Goal: Task Accomplishment & Management: Use online tool/utility

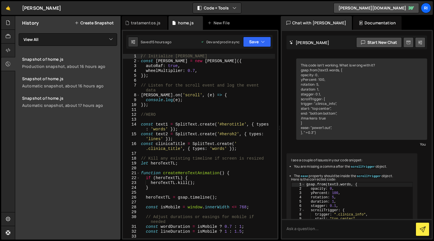
scroll to position [4689, 0]
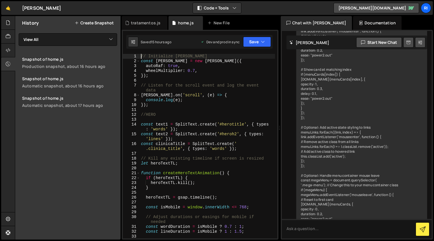
click at [225, 92] on div "// Initialize [PERSON_NAME] const [PERSON_NAME] = new [PERSON_NAME] ({ autoRaf …" at bounding box center [207, 151] width 135 height 195
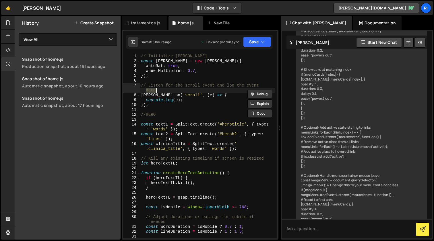
click at [225, 92] on div "// Initialize [PERSON_NAME] const [PERSON_NAME] = new [PERSON_NAME] ({ autoRaf …" at bounding box center [207, 151] width 135 height 195
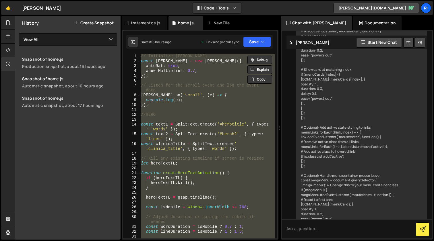
click at [200, 125] on div "// Initialize [PERSON_NAME] const [PERSON_NAME] = new [PERSON_NAME] ({ autoRaf …" at bounding box center [207, 146] width 135 height 185
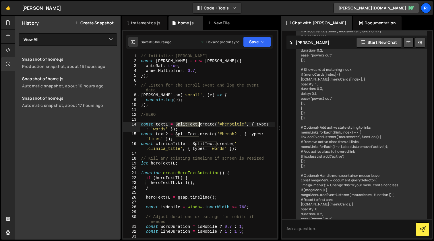
click at [200, 125] on div "// Initialize [PERSON_NAME] const [PERSON_NAME] = new [PERSON_NAME] ({ autoRaf …" at bounding box center [207, 151] width 135 height 195
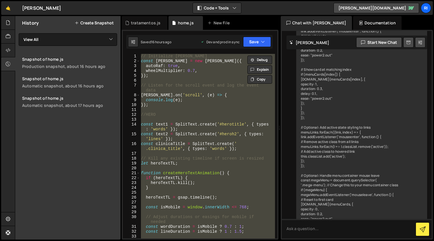
paste textarea
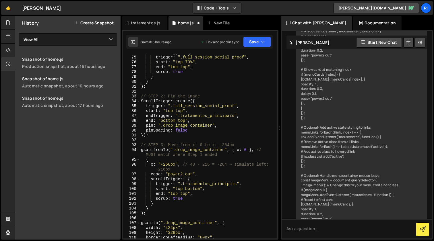
scroll to position [0, 0]
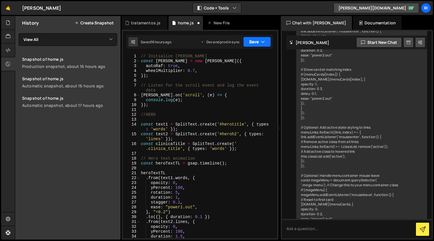
click at [251, 42] on button "Save" at bounding box center [257, 42] width 28 height 10
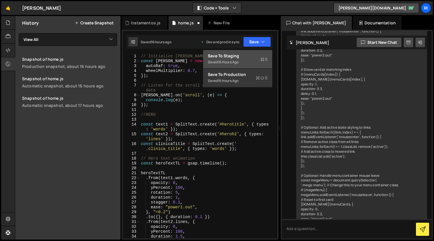
click at [236, 61] on div "16 hours ago" at bounding box center [228, 62] width 21 height 5
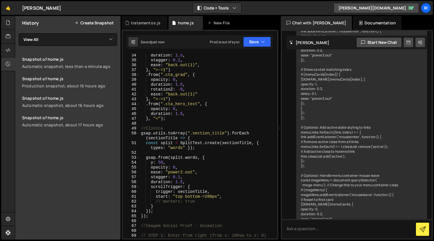
scroll to position [178, 0]
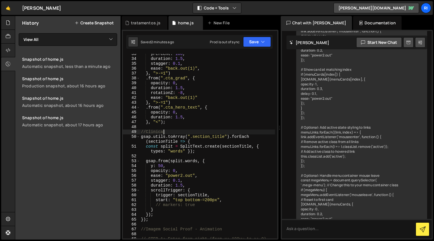
click at [222, 131] on div "yPercent : 100 , duration : 1.5 , stagger : 0.1 , ease : "back.out(1)" , } , ">…" at bounding box center [207, 149] width 135 height 195
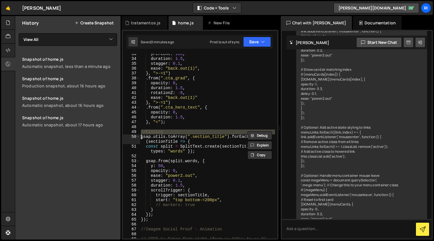
click at [222, 131] on div "yPercent : 100 , duration : 1.5 , stagger : 0.1 , ease : "back.out(1)" , } , ">…" at bounding box center [207, 149] width 135 height 195
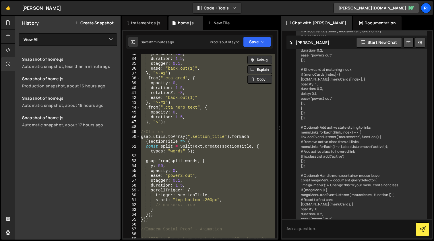
paste textarea "ScrollTrigger.refresh();"
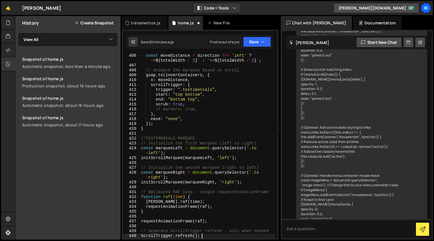
scroll to position [2064, 0]
click at [253, 40] on button "Save" at bounding box center [257, 42] width 28 height 10
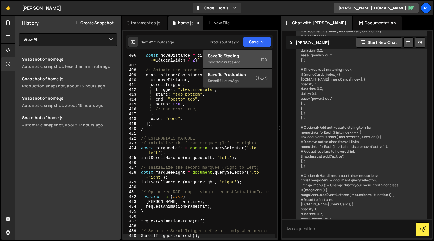
click at [236, 56] on div "Save to Staging S" at bounding box center [238, 56] width 60 height 6
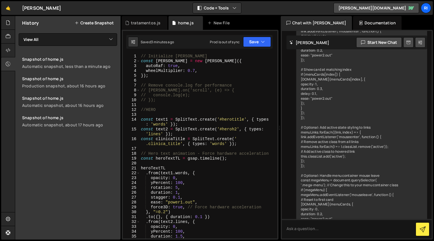
scroll to position [0, 0]
click at [197, 73] on div "// Initialize [PERSON_NAME] const [PERSON_NAME] = new [PERSON_NAME] ({ autoRaf …" at bounding box center [207, 151] width 135 height 195
type textarea "wheelMultiplier: 0.8,"
click at [258, 40] on button "Save" at bounding box center [257, 42] width 28 height 10
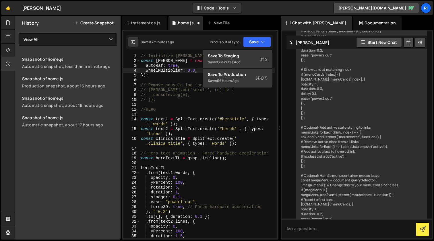
click at [236, 61] on div "3 minutes ago" at bounding box center [229, 62] width 22 height 5
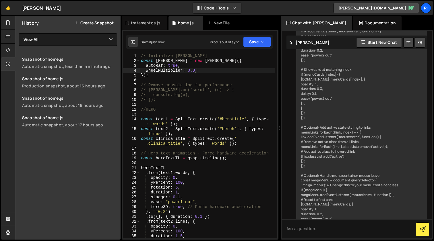
scroll to position [0, 0]
click at [222, 103] on div "// Initialize [PERSON_NAME] const [PERSON_NAME] = new [PERSON_NAME] ({ autoRaf …" at bounding box center [207, 151] width 135 height 195
click at [208, 109] on div "// Initialize [PERSON_NAME] const [PERSON_NAME] = new [PERSON_NAME] ({ autoRaf …" at bounding box center [207, 151] width 135 height 195
click at [208, 73] on div "// Initialize [PERSON_NAME] const [PERSON_NAME] = new [PERSON_NAME] ({ autoRaf …" at bounding box center [207, 151] width 135 height 195
click at [203, 77] on div "// Initialize [PERSON_NAME] const [PERSON_NAME] = new [PERSON_NAME] ({ autoRaf …" at bounding box center [207, 151] width 135 height 195
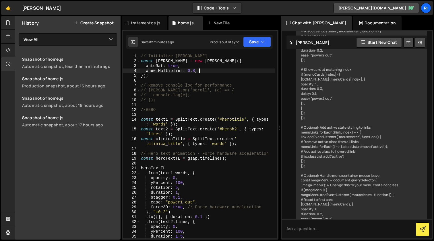
type textarea "});"
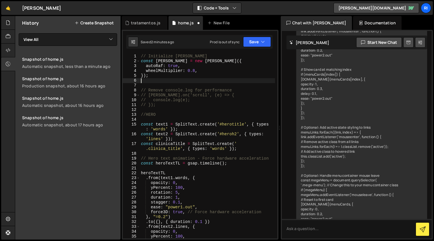
paste textarea "});"
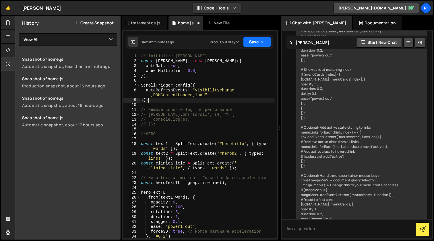
click at [252, 42] on button "Save" at bounding box center [257, 42] width 28 height 10
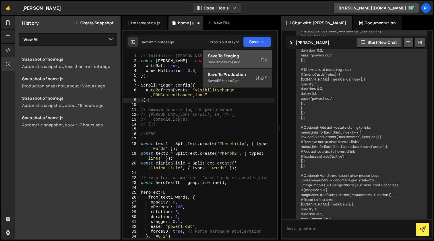
click at [236, 58] on div "Save to Staging S" at bounding box center [238, 56] width 60 height 6
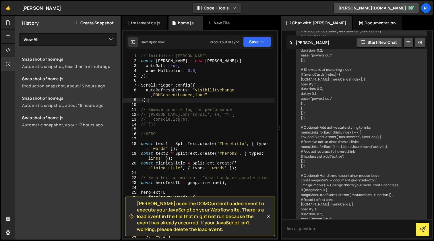
drag, startPoint x: 187, startPoint y: 230, endPoint x: 137, endPoint y: 205, distance: 55.3
click at [137, 205] on span "[PERSON_NAME] uses the DOMContentLoaded event to execute your JavaScript on you…" at bounding box center [201, 217] width 129 height 32
copy span "[PERSON_NAME] uses the DOMContentLoaded event to execute your JavaScript on you…"
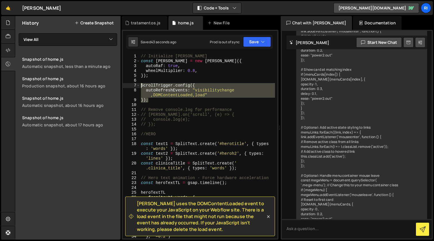
drag, startPoint x: 142, startPoint y: 94, endPoint x: 135, endPoint y: 85, distance: 11.1
click at [135, 85] on div "}); 1 2 3 4 5 6 7 8 9 10 11 12 13 14 15 16 17 18 19 20 21 22 23 24 25 26 27 28 …" at bounding box center [200, 146] width 154 height 185
paste textarea "});"
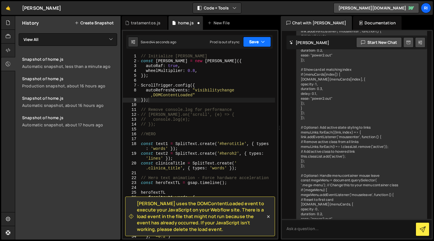
click at [254, 42] on button "Save" at bounding box center [257, 42] width 28 height 10
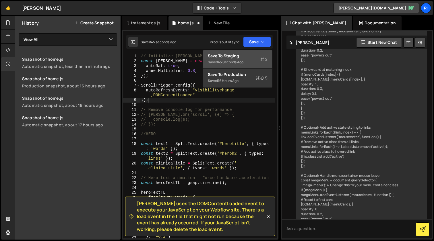
click at [235, 55] on div "Save to Staging S" at bounding box center [238, 56] width 60 height 6
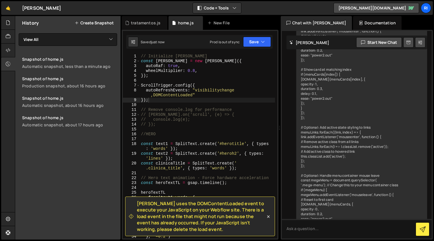
click at [267, 217] on icon at bounding box center [268, 217] width 6 height 6
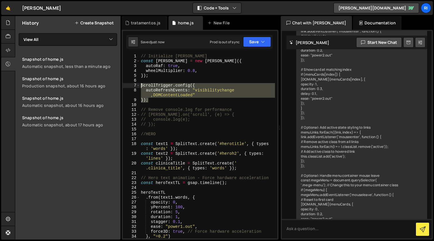
drag, startPoint x: 151, startPoint y: 102, endPoint x: 134, endPoint y: 87, distance: 22.3
click at [134, 87] on div "}); 1 2 3 4 5 6 7 8 9 10 11 12 13 14 15 16 17 18 19 20 21 22 23 24 25 26 27 28 …" at bounding box center [200, 146] width 154 height 185
paste textarea "});"
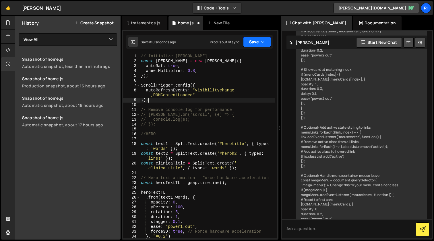
click at [256, 43] on button "Save" at bounding box center [257, 42] width 28 height 10
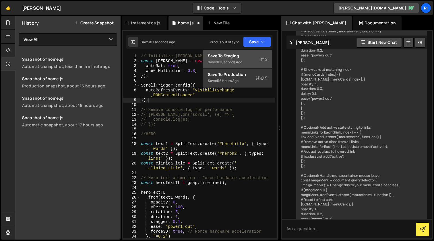
click at [242, 56] on div "Save to Staging S" at bounding box center [238, 56] width 60 height 6
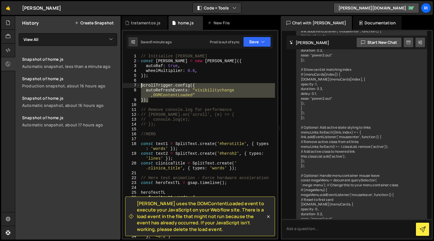
drag, startPoint x: 150, startPoint y: 102, endPoint x: 132, endPoint y: 86, distance: 23.8
click at [132, 86] on div "}); 1 2 3 4 5 6 7 8 9 10 11 12 13 14 15 16 17 18 19 20 21 22 23 24 25 26 27 28 …" at bounding box center [200, 146] width 154 height 185
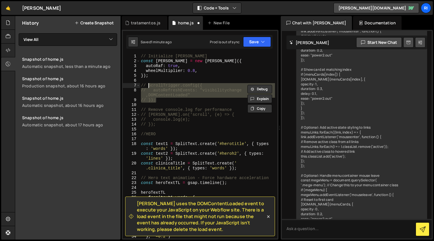
scroll to position [0, 0]
click at [250, 40] on button "Save" at bounding box center [257, 42] width 28 height 10
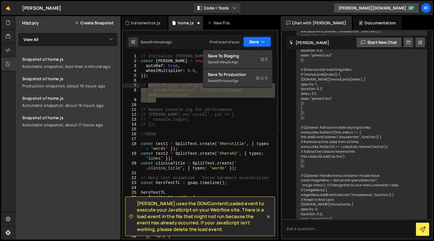
scroll to position [0, 0]
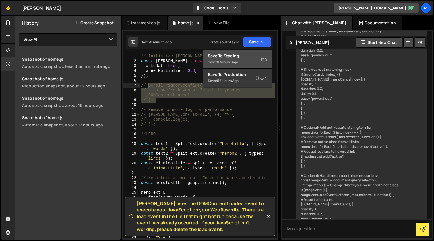
click at [235, 55] on div "Save to Staging S" at bounding box center [238, 56] width 60 height 6
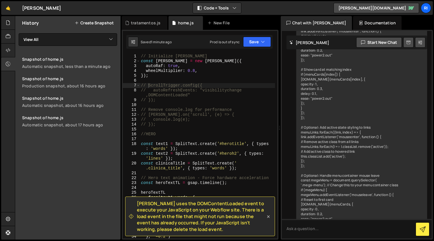
click at [267, 216] on icon at bounding box center [268, 217] width 3 height 3
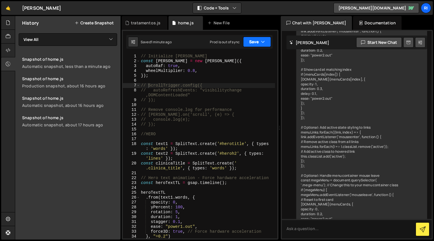
click at [254, 42] on button "Save" at bounding box center [257, 42] width 28 height 10
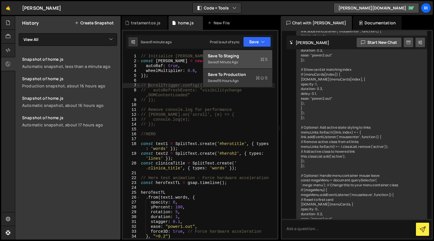
click at [244, 58] on div "Save to Staging S" at bounding box center [238, 56] width 60 height 6
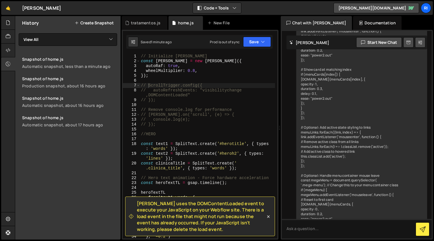
click at [198, 102] on div "// Initialize [PERSON_NAME] const [PERSON_NAME] = new [PERSON_NAME] ({ autoRaf …" at bounding box center [207, 151] width 135 height 195
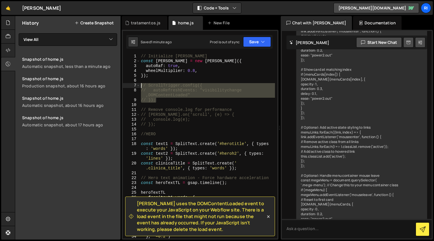
drag, startPoint x: 166, startPoint y: 100, endPoint x: 131, endPoint y: 85, distance: 38.4
click at [131, 85] on div "// }); 1 2 3 4 5 6 7 8 9 10 11 12 13 14 15 16 17 18 19 20 21 22 23 24 25 26 27 …" at bounding box center [200, 146] width 154 height 185
type textarea "// ScrollTrigger.config({ // autoRefreshEvents: "visibilitychange,DOMContentLoa…"
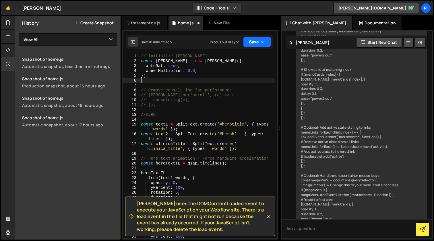
click at [254, 43] on button "Save" at bounding box center [257, 42] width 28 height 10
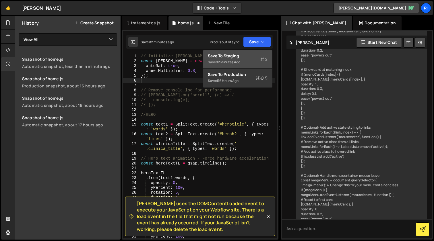
click at [232, 58] on div "Save to Staging S" at bounding box center [238, 56] width 60 height 6
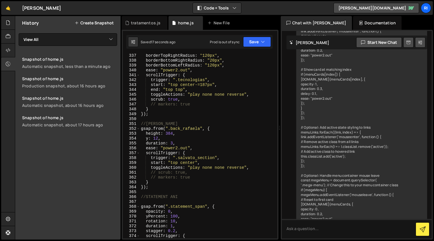
scroll to position [1719, 0]
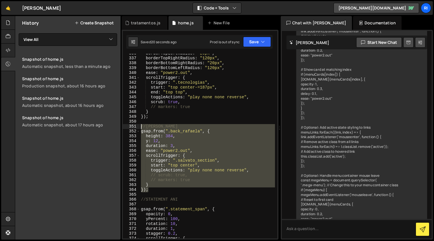
drag, startPoint x: 151, startPoint y: 182, endPoint x: 137, endPoint y: 126, distance: 57.3
click at [137, 126] on div "}); 336 337 338 339 340 341 342 343 344 345 346 347 348 349 350 351 352 353 354…" at bounding box center [200, 146] width 154 height 185
click at [211, 110] on div "borderTopLeftRadius : "20px" , borderTopRightRadius : "120px" , borderBottomRig…" at bounding box center [207, 148] width 135 height 195
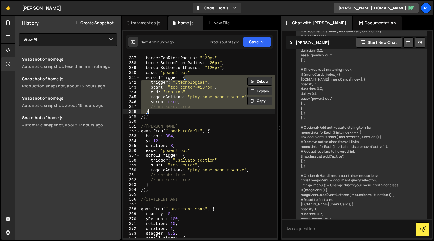
click at [211, 110] on div "borderTopLeftRadius : "20px" , borderTopRightRadius : "120px" , borderBottomRig…" at bounding box center [207, 148] width 135 height 195
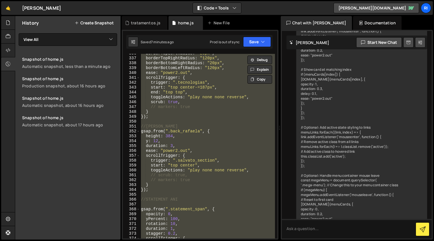
paste textarea
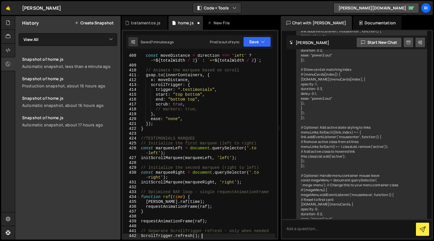
scroll to position [2078, 0]
click at [250, 42] on button "Save" at bounding box center [257, 42] width 28 height 10
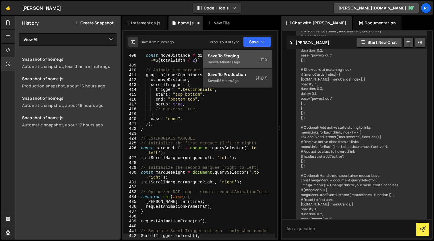
click at [230, 57] on div "Save to Staging S" at bounding box center [238, 56] width 60 height 6
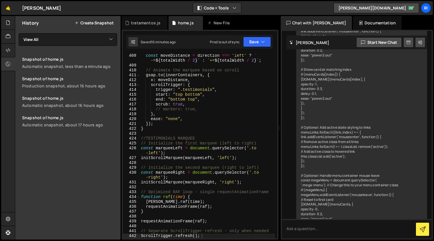
click at [232, 100] on div "const moveDistance = direction === 'left' ? ` -= ${ totalWidth / 2 } ` : ` += $…" at bounding box center [207, 152] width 135 height 199
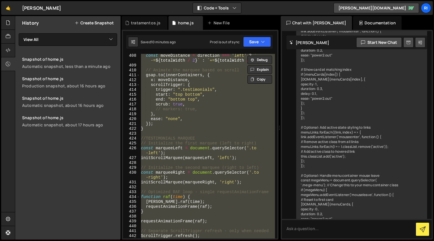
click at [239, 104] on div "const moveDistance = direction === 'left' ? ` -= ${ totalWidth / 2 } ` : ` += $…" at bounding box center [207, 146] width 135 height 185
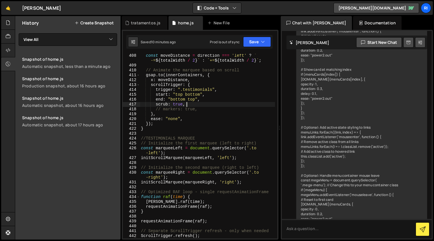
click at [236, 110] on div "const moveDistance = direction === 'left' ? ` -= ${ totalWidth / 2 } ` : ` += $…" at bounding box center [207, 152] width 135 height 199
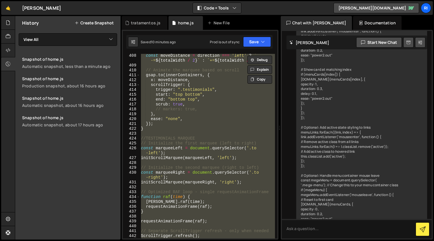
click at [229, 119] on div "const moveDistance = direction === 'left' ? ` -= ${ totalWidth / 2 } ` : ` += $…" at bounding box center [207, 146] width 135 height 185
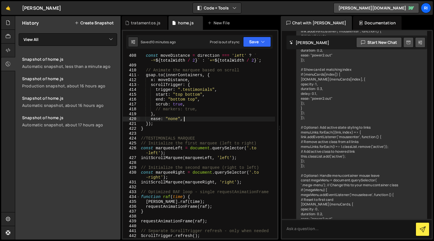
click at [229, 119] on div "const moveDistance = direction === 'left' ? ` -= ${ totalWidth / 2 } ` : ` += $…" at bounding box center [207, 152] width 135 height 199
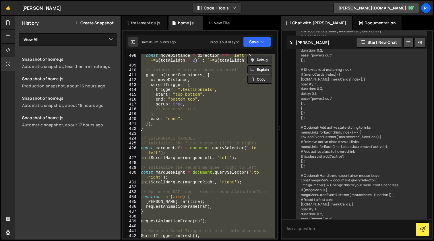
paste textarea
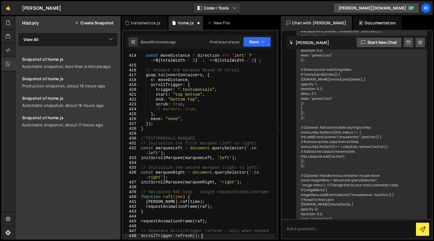
scroll to position [2103, 0]
click at [255, 41] on button "Save" at bounding box center [257, 42] width 28 height 10
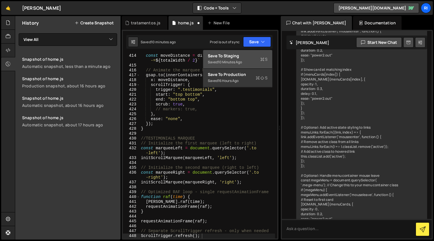
click at [236, 55] on div "Save to Staging S" at bounding box center [238, 56] width 60 height 6
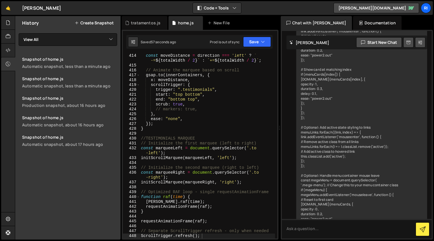
click at [218, 148] on div "const moveDistance = direction === 'left' ? ` -= ${ totalWidth / 2 } ` : ` += $…" at bounding box center [207, 152] width 135 height 199
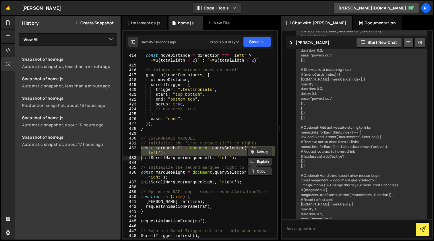
type textarea "ScrollTrigger.refresh();"
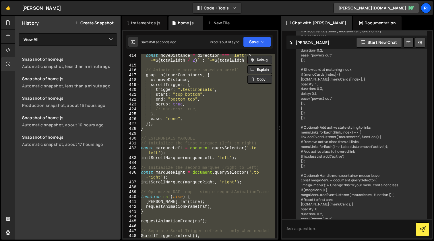
paste textarea
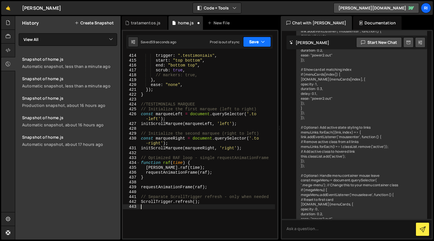
click at [252, 42] on button "Save" at bounding box center [257, 42] width 28 height 10
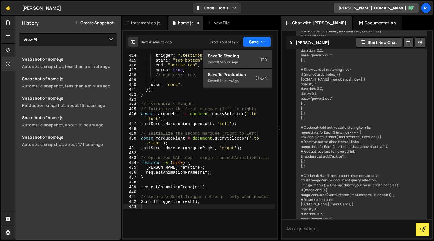
scroll to position [0, 0]
click at [234, 60] on div "1 minute ago" at bounding box center [228, 62] width 20 height 5
